Goal: Information Seeking & Learning: Learn about a topic

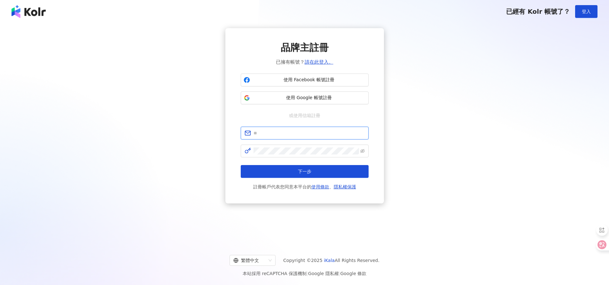
click at [304, 135] on input "text" at bounding box center [309, 133] width 111 height 7
click at [314, 100] on span "使用 Google 帳號註冊" at bounding box center [309, 98] width 113 height 6
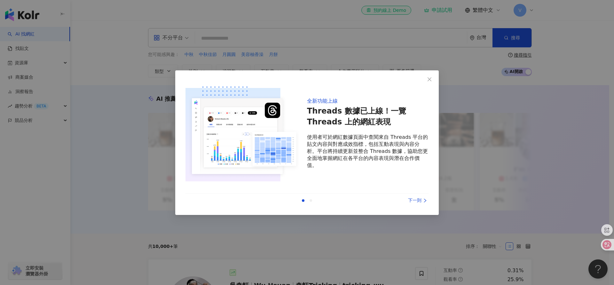
click at [417, 202] on div "下一則" at bounding box center [405, 200] width 48 height 7
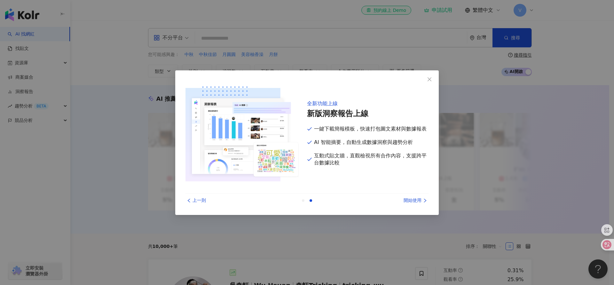
click at [200, 202] on div "上一則" at bounding box center [210, 200] width 48 height 7
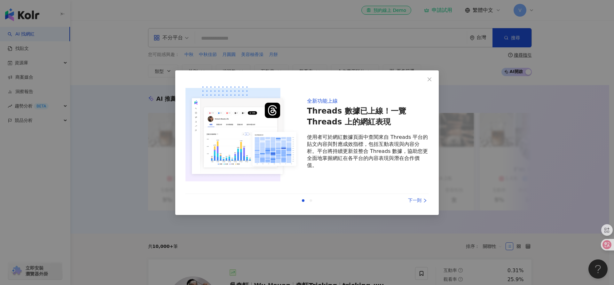
click at [422, 200] on div "下一則" at bounding box center [405, 200] width 48 height 7
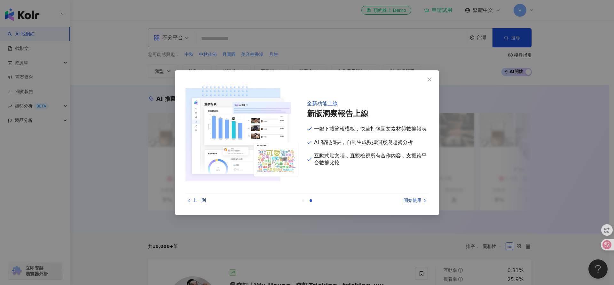
click at [422, 200] on div "開始使用" at bounding box center [405, 200] width 48 height 7
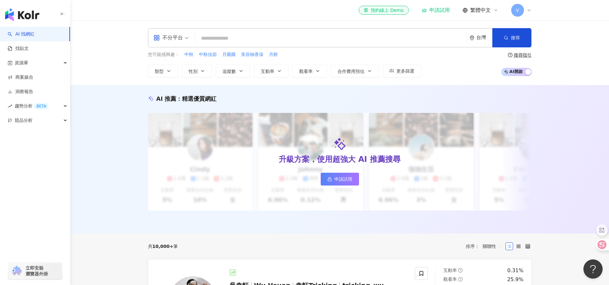
click at [553, 131] on div "AI 推薦 ： 精選優質網紅 升級方案，使用超強大 AI 推薦搜尋 申請試用 Cindy 1.4萬 1.1萬 3.2萬 互動率 5% 商業合作比例 10% 受…" at bounding box center [339, 159] width 539 height 148
click at [173, 38] on div "不分平台" at bounding box center [168, 38] width 29 height 10
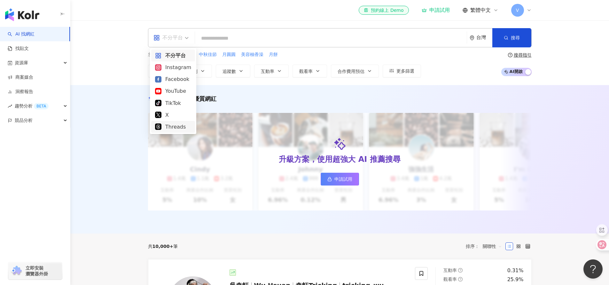
click at [181, 125] on div "Threads" at bounding box center [173, 127] width 36 height 8
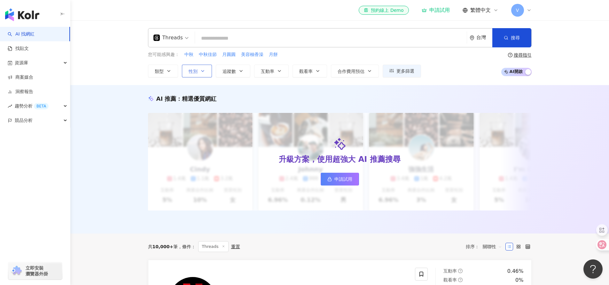
click at [189, 71] on span "性別" at bounding box center [193, 71] width 9 height 5
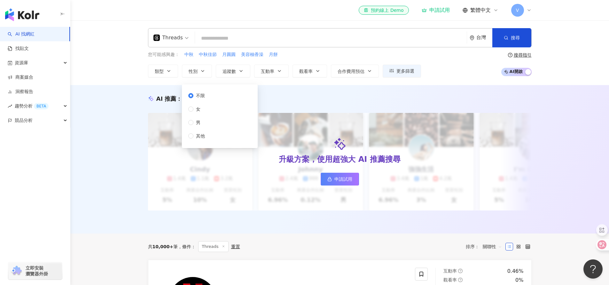
click at [265, 82] on div "Threads 台灣 搜尋 您可能感興趣： 中秋 中秋佳節 月圓圓 美容柚香澡 月餅 類型 性別 追蹤數 互動率 觀看率 合作費用預估 更多篩選 不限 女 男…" at bounding box center [339, 52] width 539 height 65
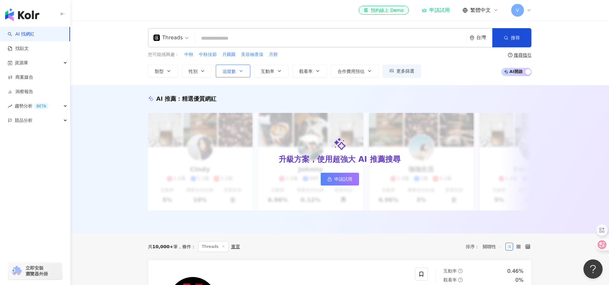
click at [239, 71] on icon "button" at bounding box center [241, 70] width 5 height 5
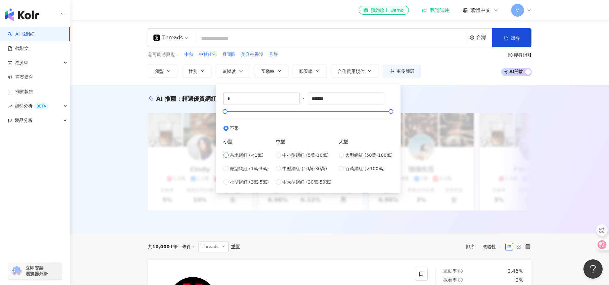
click at [241, 153] on span "奈米網紅 (<1萬)" at bounding box center [247, 155] width 34 height 7
type input "****"
drag, startPoint x: 347, startPoint y: 100, endPoint x: 307, endPoint y: 100, distance: 40.3
click at [307, 100] on div "* - **** 不限 小型 奈米網紅 (<1萬) 微型網紅 (1萬-3萬) 小型網紅 (3萬-5萬) 中型 中小型網紅 (5萬-10萬) 中型網紅 (10萬…" at bounding box center [309, 138] width 170 height 93
click at [443, 96] on div "AI 推薦 ： 精選優質網紅" at bounding box center [340, 99] width 384 height 8
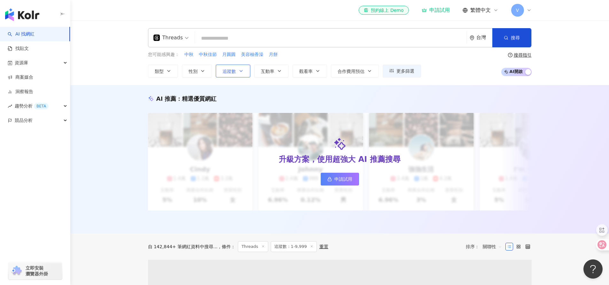
click at [233, 73] on span "追蹤數" at bounding box center [229, 71] width 13 height 5
click at [419, 94] on div "AI 推薦 ： 精選優質網紅 升級方案，使用超強大 AI 推薦搜尋 申請試用 Cindy 1.4萬 1.1萬 3.2萬 互動率 5% 商業合作比例 10% 受…" at bounding box center [339, 159] width 539 height 148
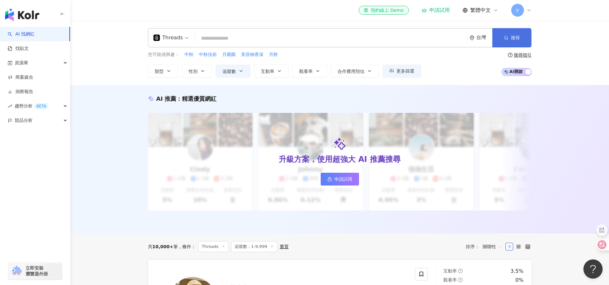
click at [507, 33] on button "搜尋" at bounding box center [512, 37] width 39 height 19
click at [195, 73] on span "性別" at bounding box center [193, 71] width 9 height 5
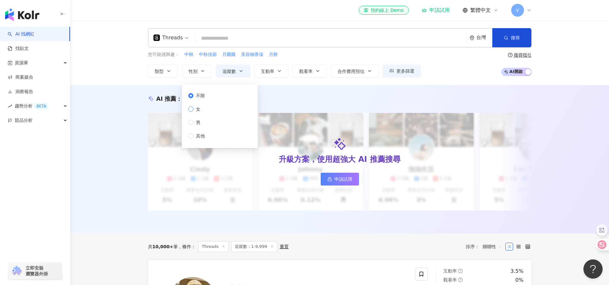
click at [203, 112] on span "女" at bounding box center [199, 109] width 10 height 7
click at [202, 97] on span "不限" at bounding box center [201, 95] width 14 height 7
click at [318, 100] on div "AI 推薦 ： 精選優質網紅" at bounding box center [340, 99] width 384 height 8
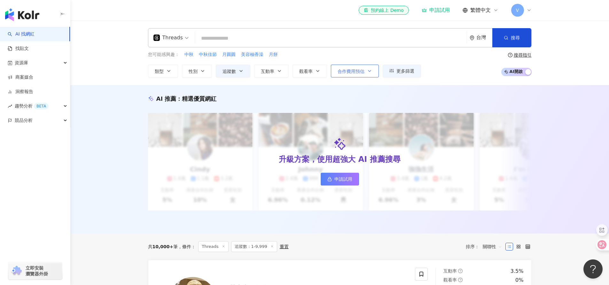
click at [361, 72] on span "合作費用預估" at bounding box center [351, 71] width 27 height 5
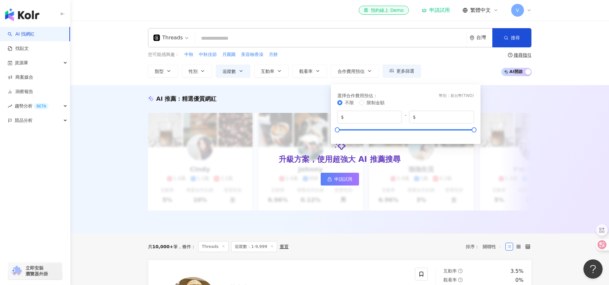
click at [443, 54] on div "您可能感興趣： 中秋 中秋佳節 月圓圓 美容柚香澡 月餅 類型 性別 追蹤數 互動率 觀看率 合作費用預估 更多篩選 不限 女 男 其他 * - **** 不…" at bounding box center [340, 64] width 384 height 26
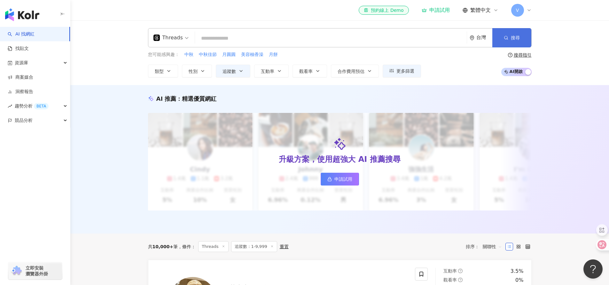
click at [507, 39] on line "button" at bounding box center [507, 39] width 1 height 1
click at [342, 179] on span "申請試用" at bounding box center [344, 179] width 18 height 5
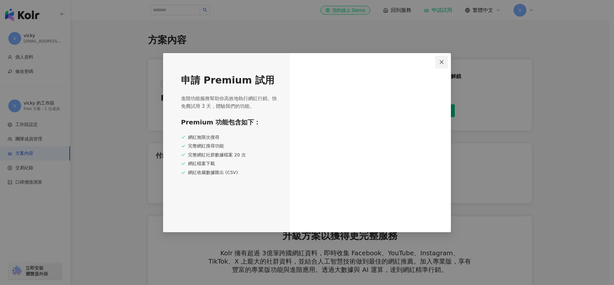
click at [439, 61] on span "Close" at bounding box center [441, 62] width 13 height 5
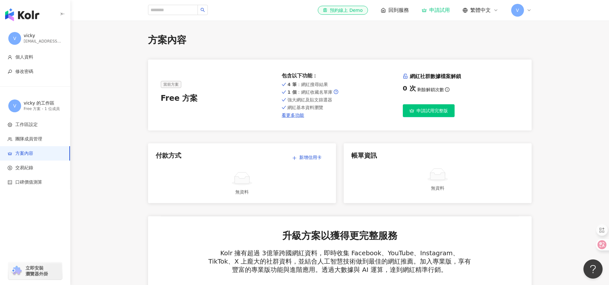
click at [27, 20] on img "button" at bounding box center [22, 14] width 34 height 13
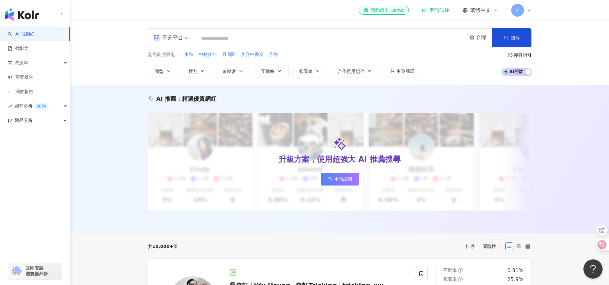
click at [497, 88] on div "AI 推薦 ： 精選優質網紅 升級方案，使用超強大 AI 推薦搜尋 申請試用 Cindy 1.4萬 1.1萬 3.2萬 互動率 5% 商業合作比例 10% 受…" at bounding box center [339, 159] width 539 height 148
click at [235, 70] on span "追蹤數" at bounding box center [229, 71] width 13 height 5
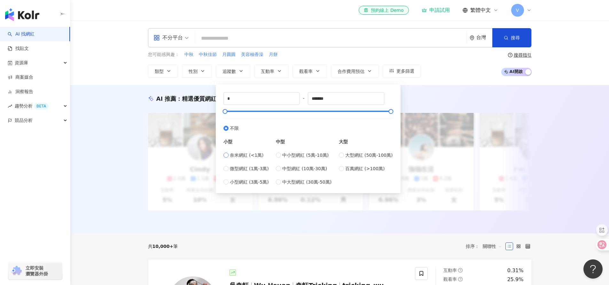
click at [250, 155] on span "奈米網紅 (<1萬)" at bounding box center [247, 155] width 34 height 7
type input "****"
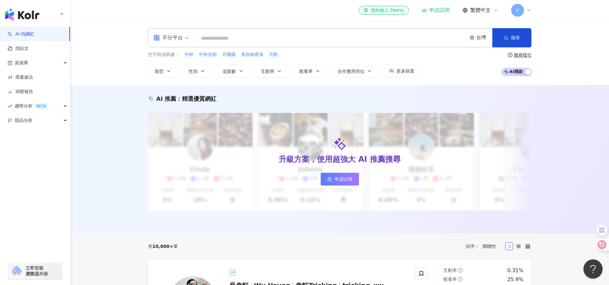
click at [418, 89] on div "AI 推薦 ： 精選優質網紅 升級方案，使用超強大 AI 推薦搜尋 申請試用 Cindy 1.4萬 1.1萬 3.2萬 互動率 5% 商業合作比例 10% 受…" at bounding box center [339, 159] width 539 height 148
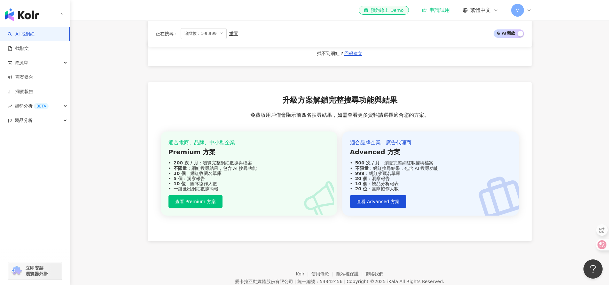
scroll to position [672, 0]
